Goal: Contribute content

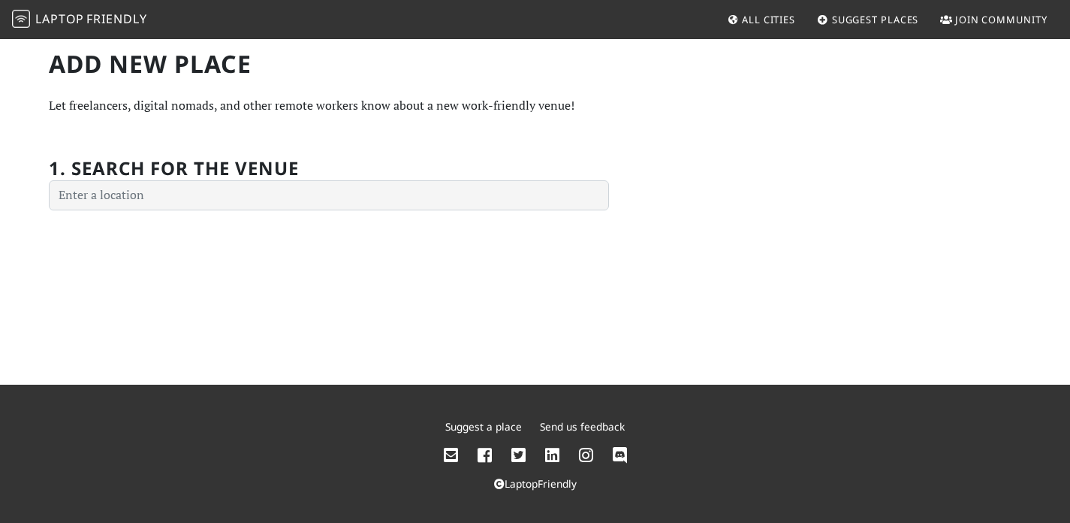
click at [360, 243] on div "Add new Place Let freelancers, digital nomads, and other remote workers know ab…" at bounding box center [535, 211] width 1070 height 347
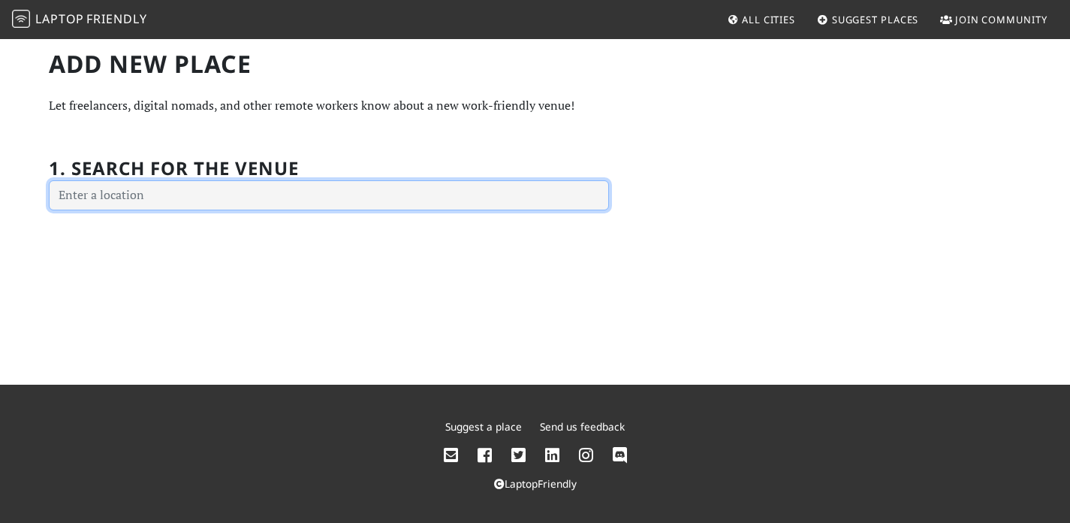
click at [338, 210] on input "text" at bounding box center [329, 195] width 560 height 30
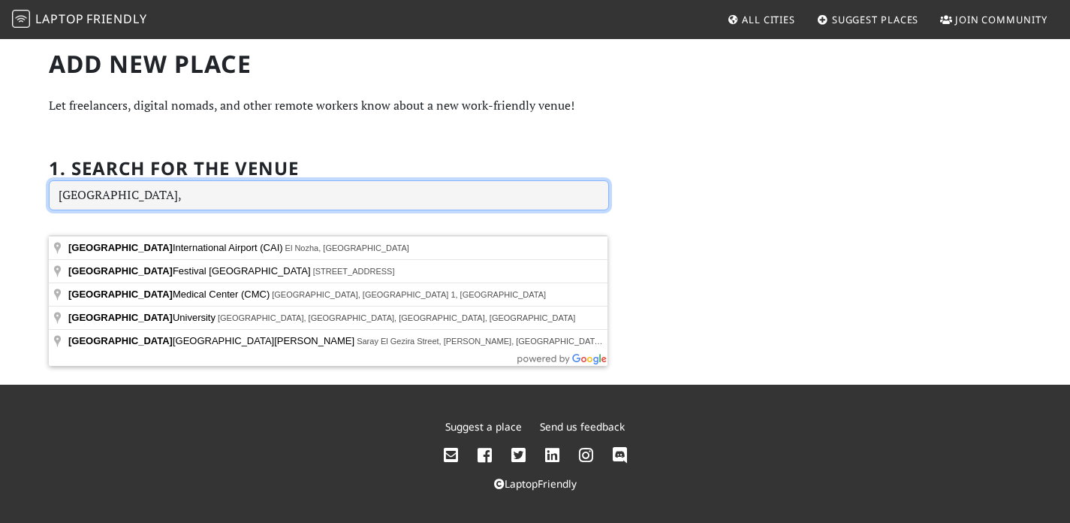
type input "[GEOGRAPHIC_DATA], E"
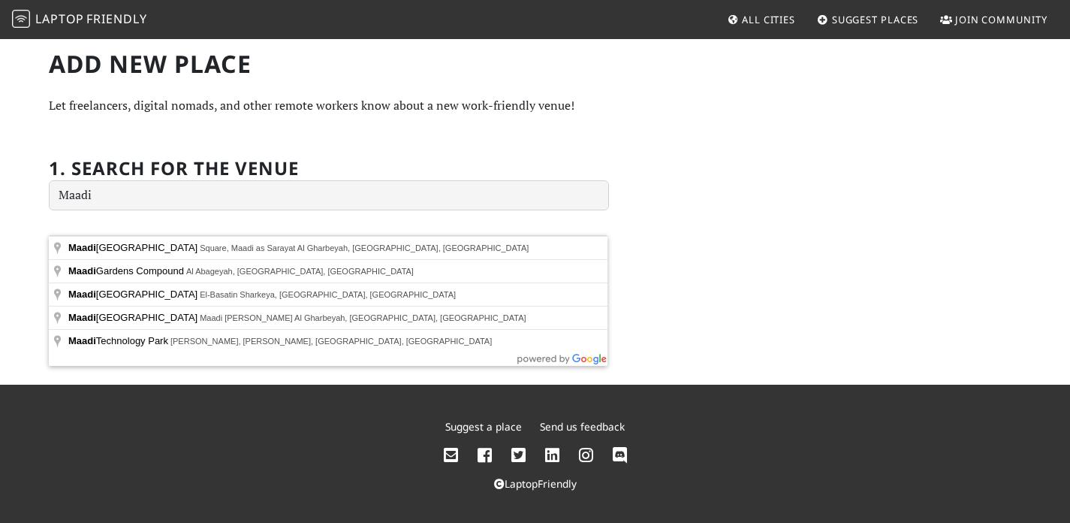
type input "[GEOGRAPHIC_DATA], Square, [GEOGRAPHIC_DATA] as Sarayat Al Gharbeyah, [GEOGRAPH…"
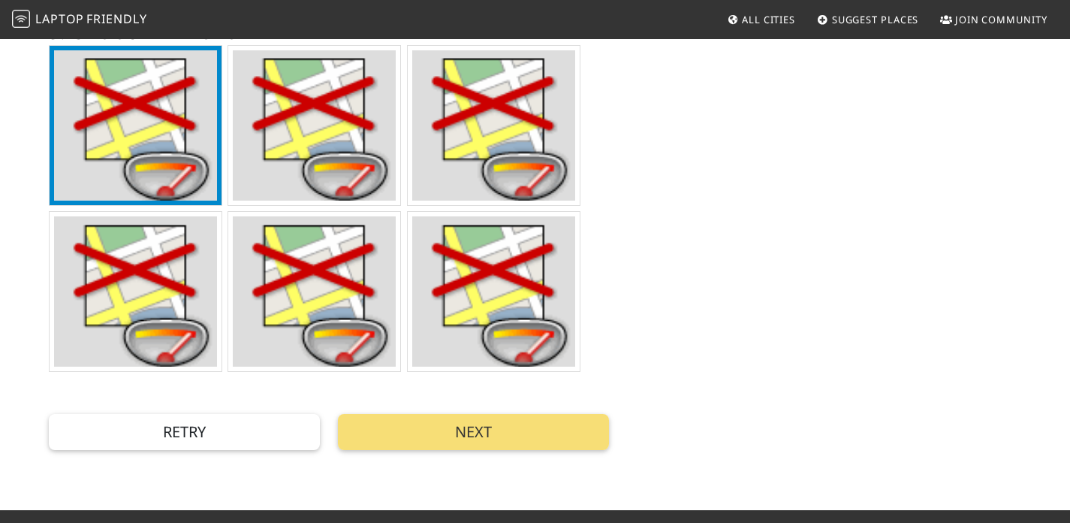
scroll to position [599, 0]
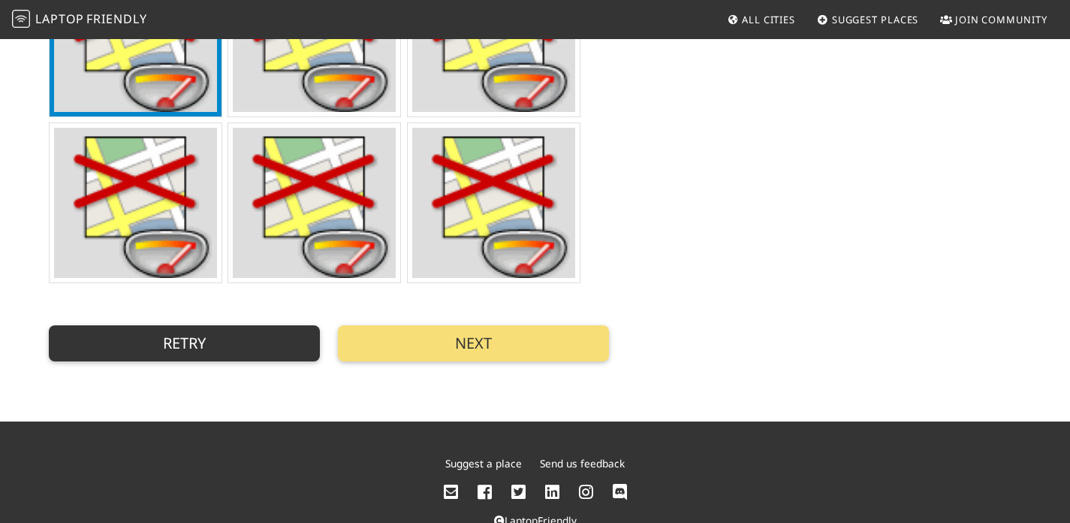
click at [267, 361] on button "Retry" at bounding box center [184, 343] width 271 height 36
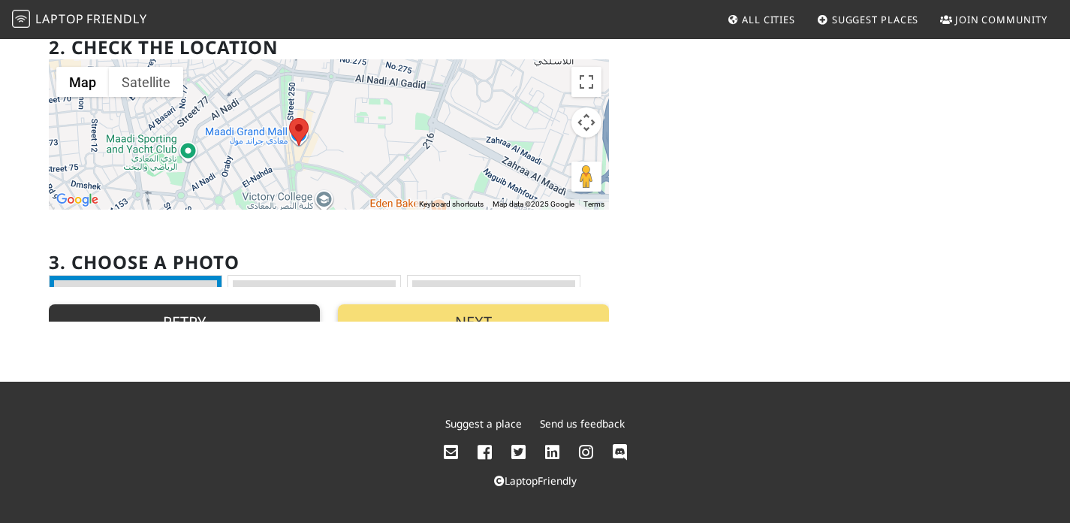
scroll to position [3, 0]
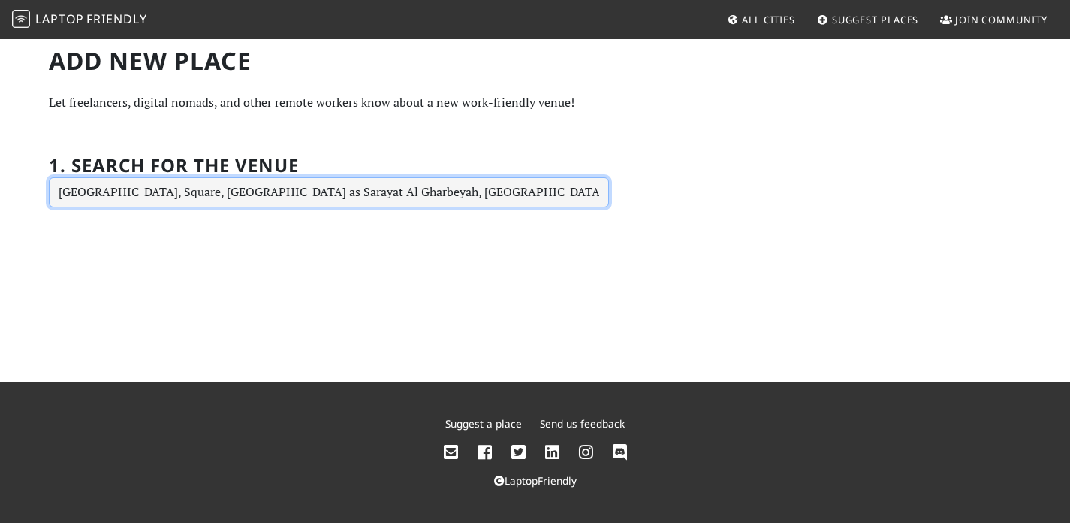
click at [375, 207] on input "[GEOGRAPHIC_DATA], Square, [GEOGRAPHIC_DATA] as Sarayat Al Gharbeyah, [GEOGRAPH…" at bounding box center [329, 192] width 560 height 30
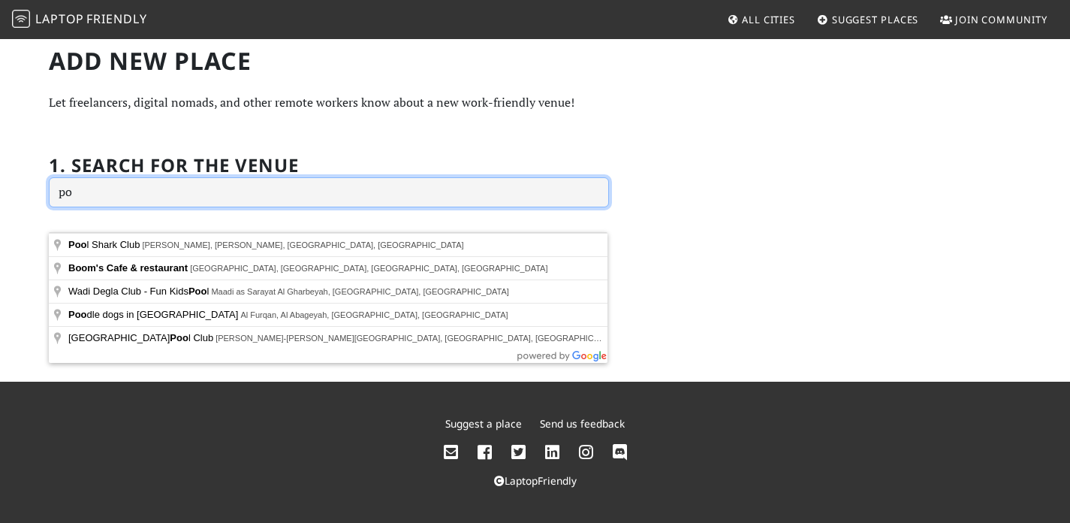
type input "p"
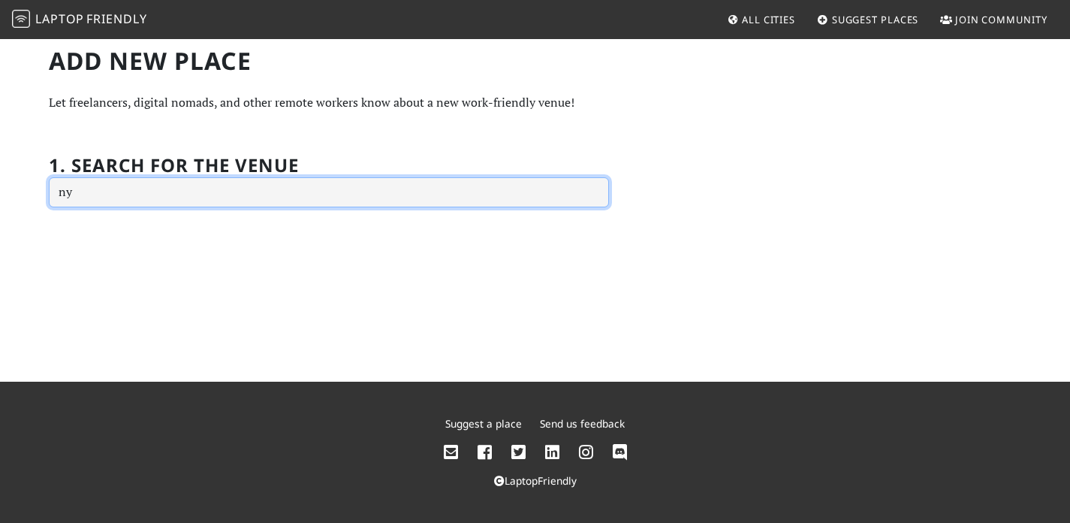
type input "nyc"
